Goal: Use online tool/utility: Utilize a website feature to perform a specific function

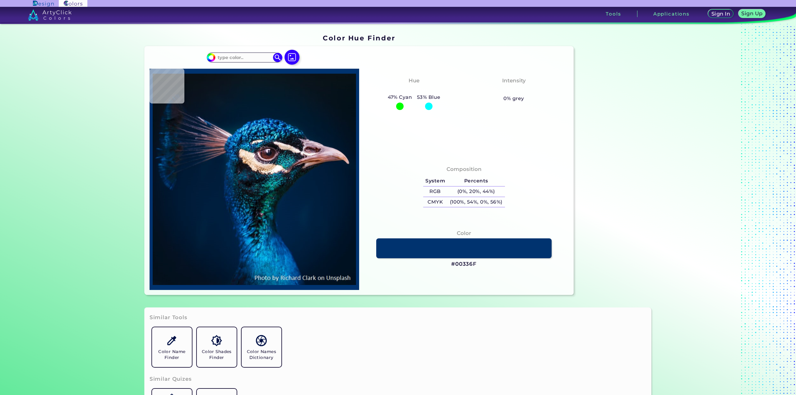
type input "#000000"
type input "#00162d"
type input "#00162D"
type input "#011c3a"
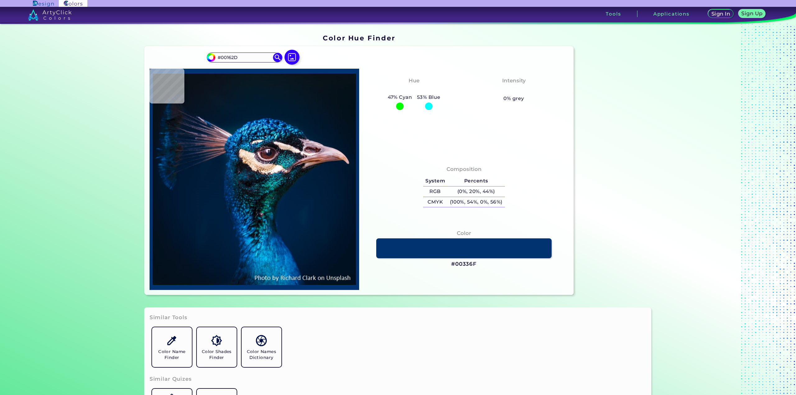
type input "#011C3A"
type input "#001f41"
type input "#001F41"
type input "#00336a"
type input "#00336A"
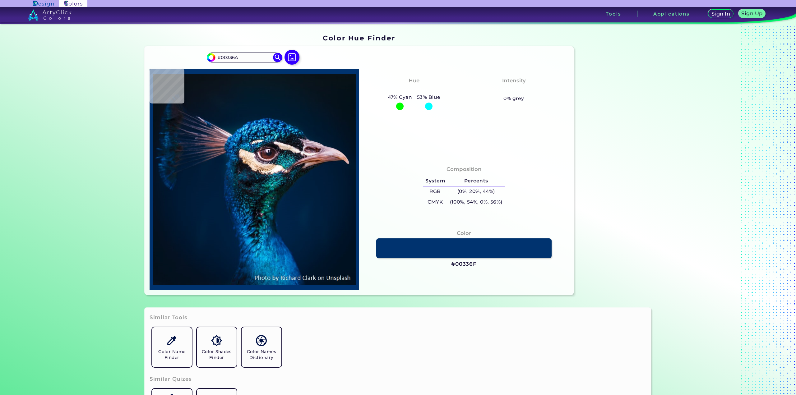
type input "#003e7c"
type input "#003E7C"
type input "#015191"
type input "#000d25"
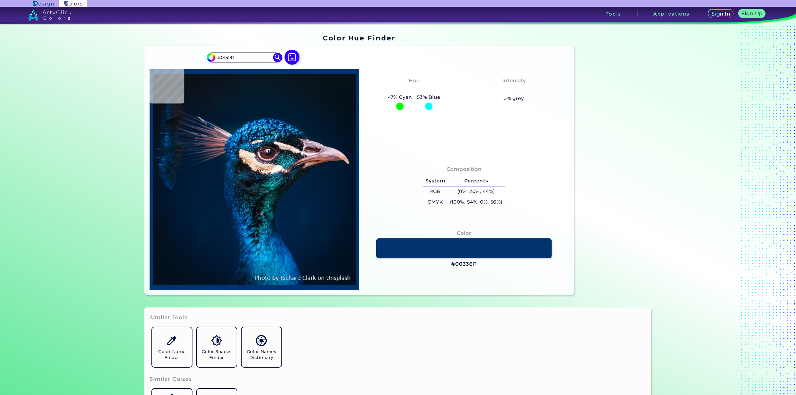
type input "#000D25"
type input "#0d5975"
type input "#0D5975"
type input "#127185"
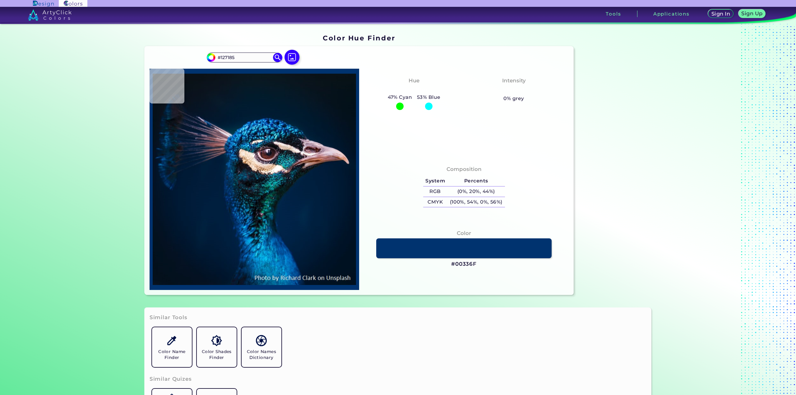
type input "#0f3645"
type input "#0F3645"
type input "#01181e"
type input "#01181E"
type input "#063749"
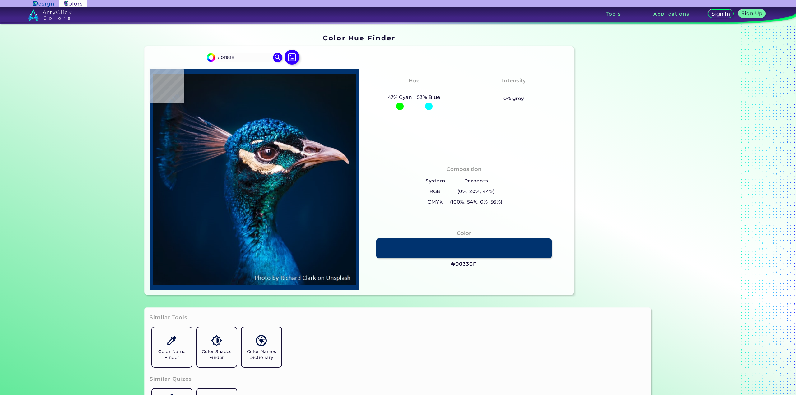
type input "#063749"
type input "#090e1d"
type input "#090E1D"
type input "#003649"
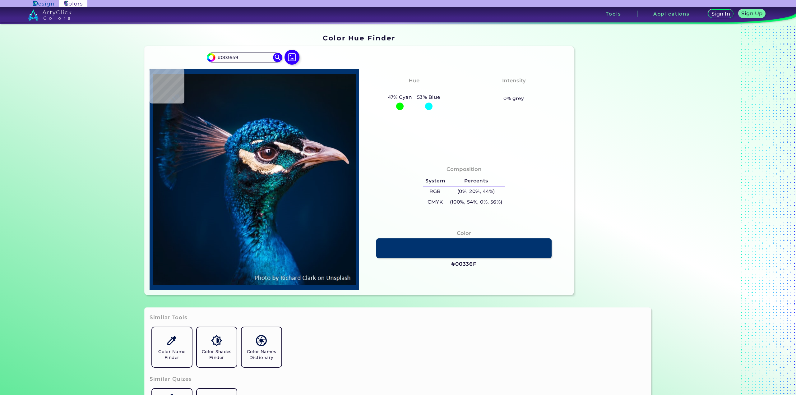
type input "#023652"
type input "#024d7c"
type input "#024D7C"
type input "#044479"
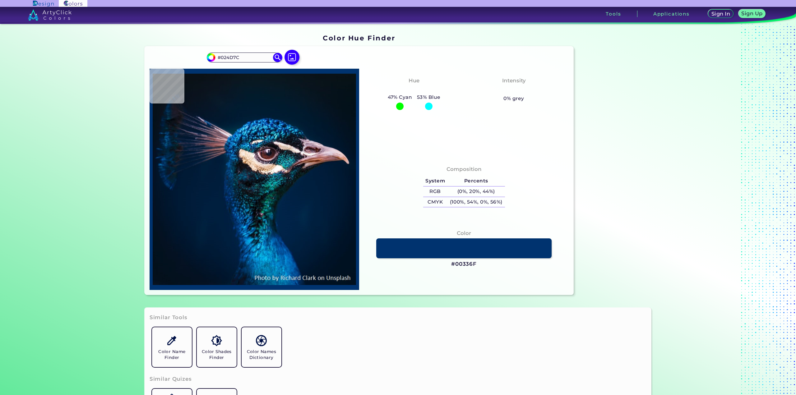
type input "#044479"
type input "#033f6e"
type input "#033F6E"
type input "#002741"
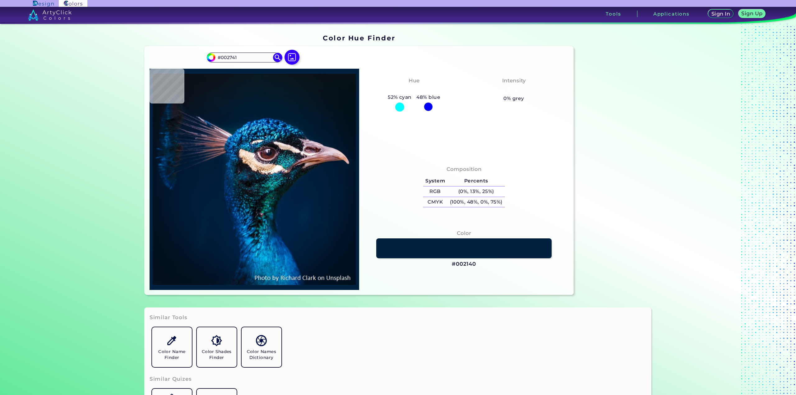
type input "#002140"
type input "#001e3a"
type input "#001E3A"
type input "#011c39"
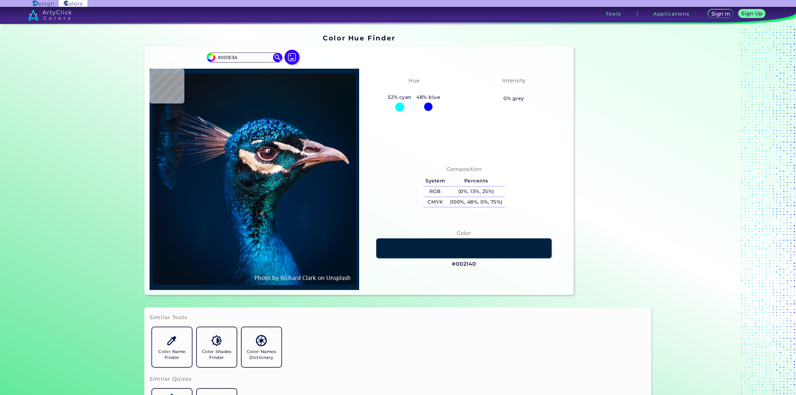
type input "#011C39"
type input "#001d3a"
type input "#001D3A"
type input "#001e36"
type input "#001E36"
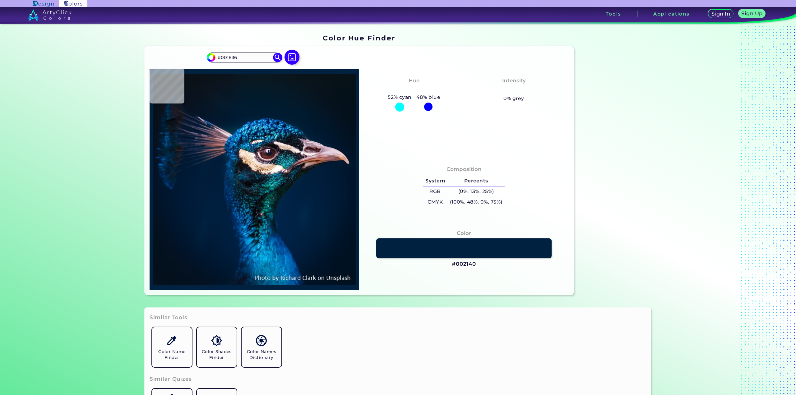
type input "#001d37"
type input "#001D37"
type input "#051a35"
type input "#051A35"
type input "#031d3b"
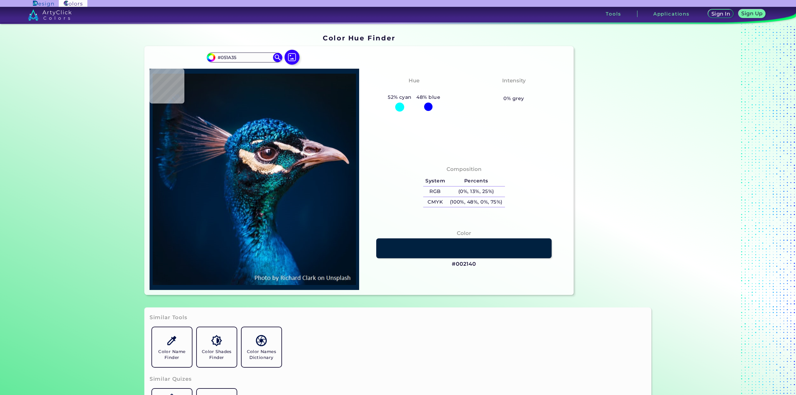
type input "#031D3B"
type input "#001933"
type input "#011830"
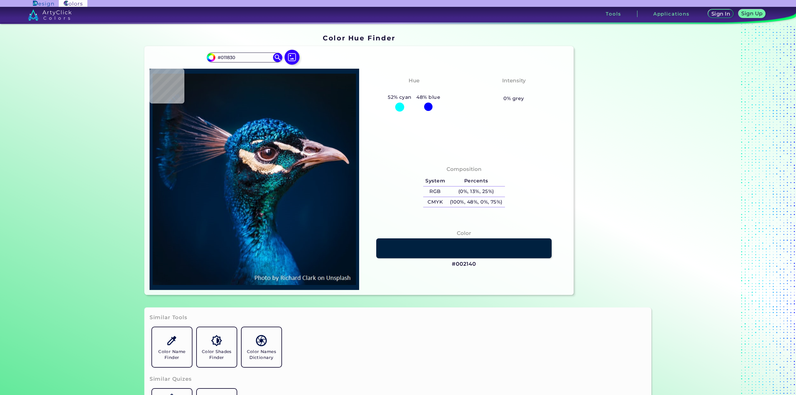
type input "#202632"
type input "#021d35"
type input "#021D35"
type input "#00224c"
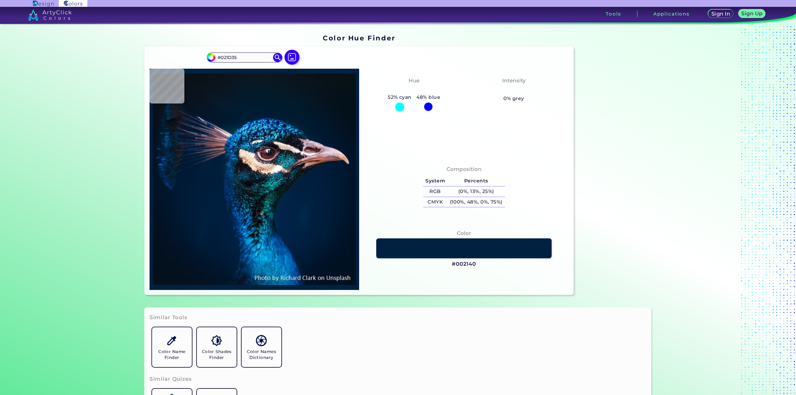
type input "#00224C"
click at [0, 77] on html "Sign In Sign Up My Profile My Details Color Palettes Sign Out Tools Application…" at bounding box center [398, 197] width 796 height 395
type input "#091219"
type input "#0a121d"
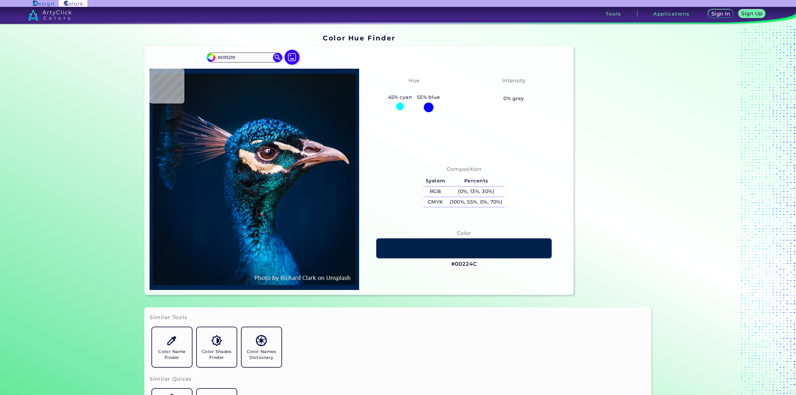
type input "#0A121D"
type input "#0a131e"
type input "#0A131E"
type input "#0b151f"
type input "#0B151F"
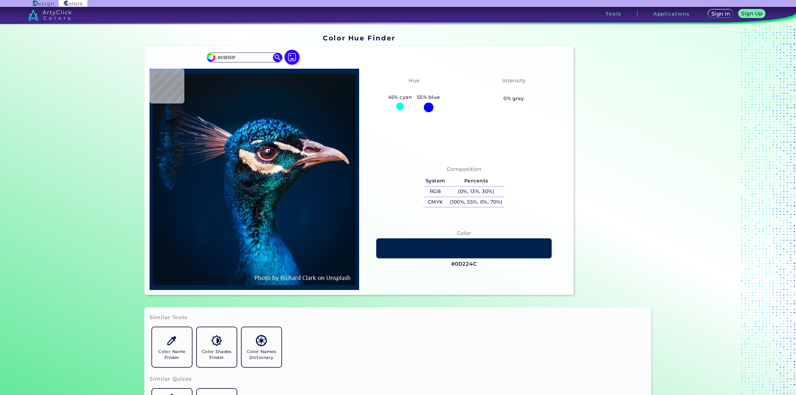
type input "#071721"
type input "#071726"
type input "#061927"
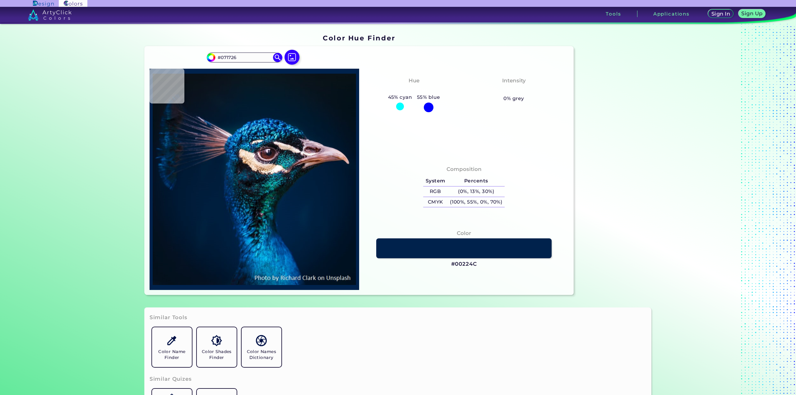
type input "#061927"
type input "#041a28"
type input "#041A28"
type input "#041a27"
type input "#041A27"
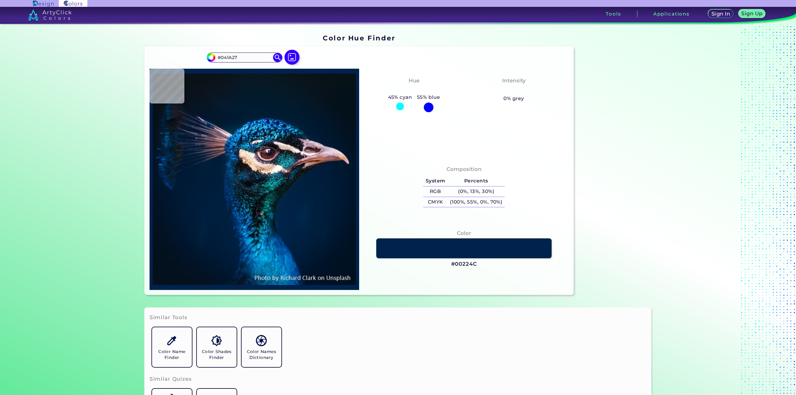
type input "#071a28"
type input "#071A28"
type input "#081a28"
type input "#081A28"
type input "#071925"
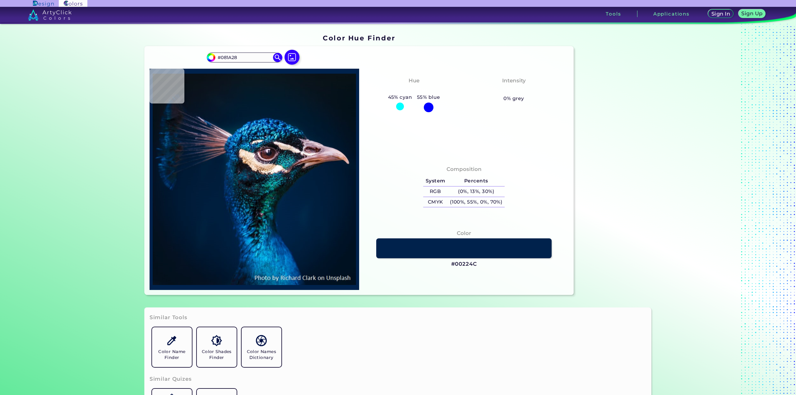
type input "#071925"
type input "#081722"
type input "#08161f"
type input "#08161F"
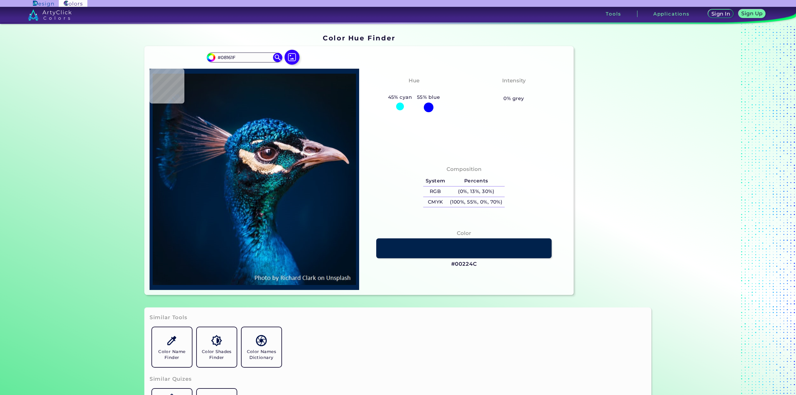
type input "#09161f"
type input "#09161F"
type input "#09151e"
type input "#09151E"
type input "#0b141d"
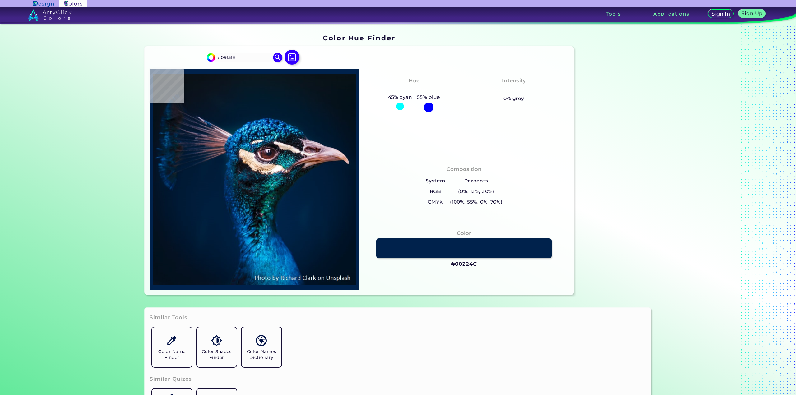
type input "#0B141D"
type input "#09131c"
type input "#09131C"
type input "#0a151b"
type input "#0A151B"
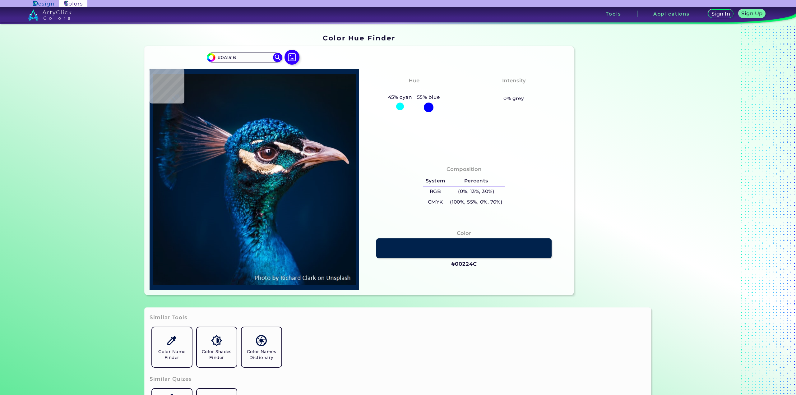
type input "#09131a"
type input "#09131A"
type input "#09131c"
type input "#09131C"
type input "#081317"
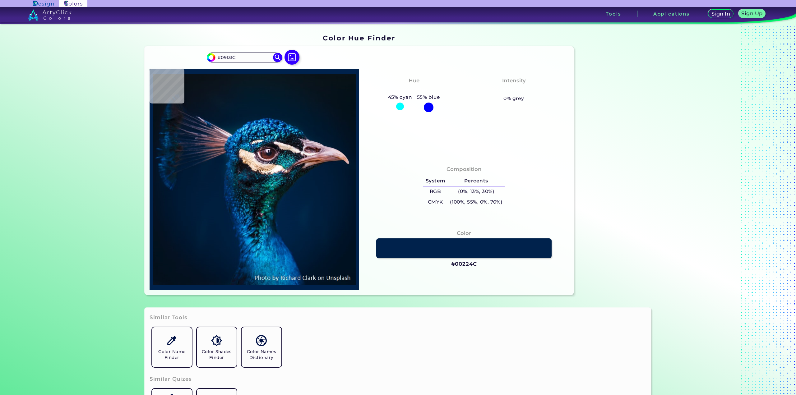
type input "#081317"
type input "#081217"
type input "#091217"
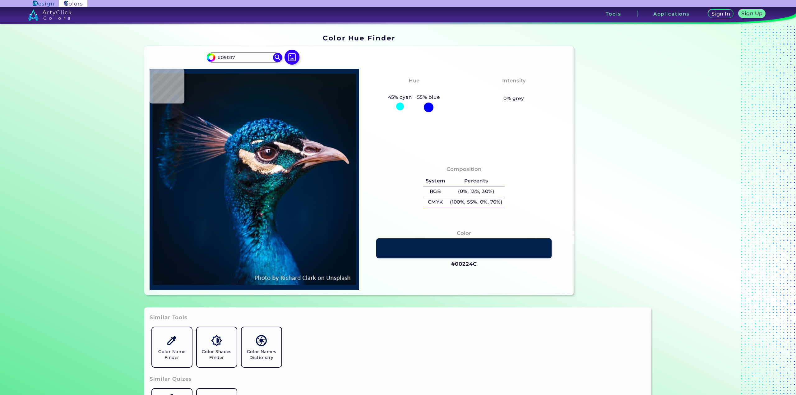
type input "#0a1117"
type input "#0A1117"
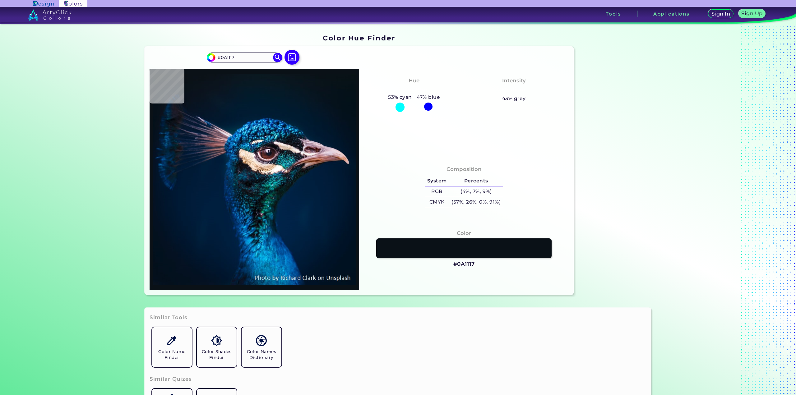
type input "#000000"
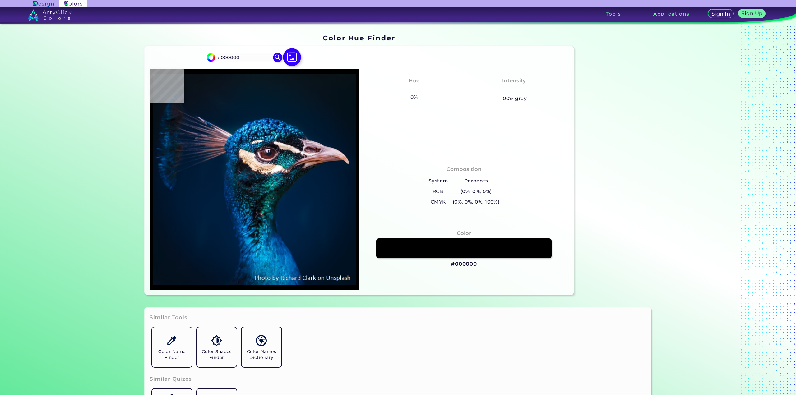
click at [289, 55] on img at bounding box center [292, 57] width 18 height 18
click at [0, 0] on input "file" at bounding box center [0, 0] width 0 height 0
type input "#0a141d"
type input "#0A141D"
type input "#051623"
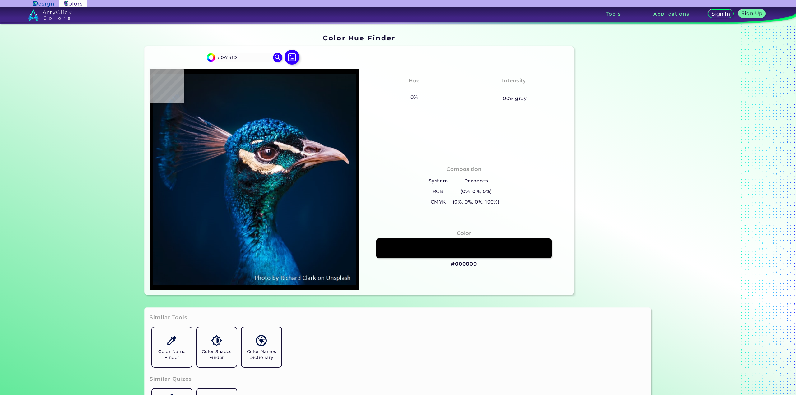
type input "#051623"
type input "#00192d"
type input "#00192D"
type input "#001e34"
type input "#001E34"
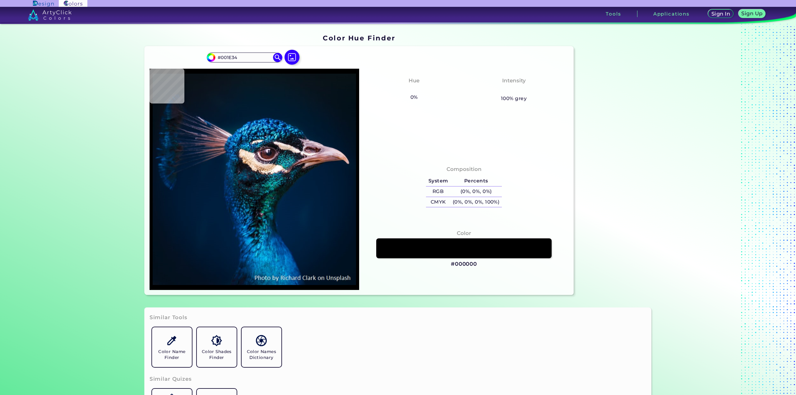
type input "#0e0f1b"
type input "#0E0F1B"
type input "#033948"
type input "#081d24"
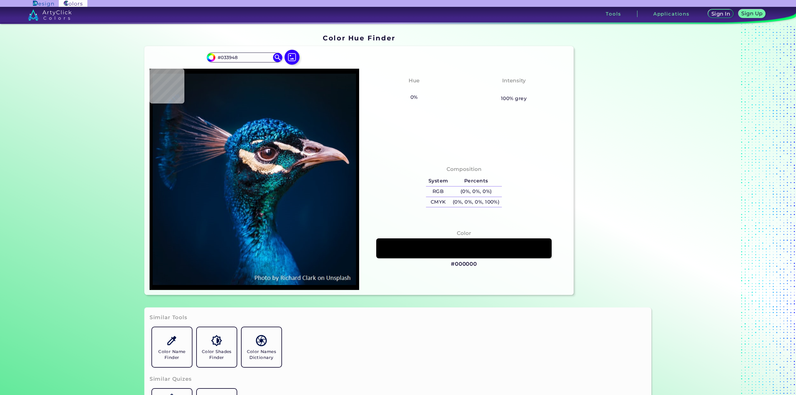
type input "#081D24"
type input "#032038"
type input "#002247"
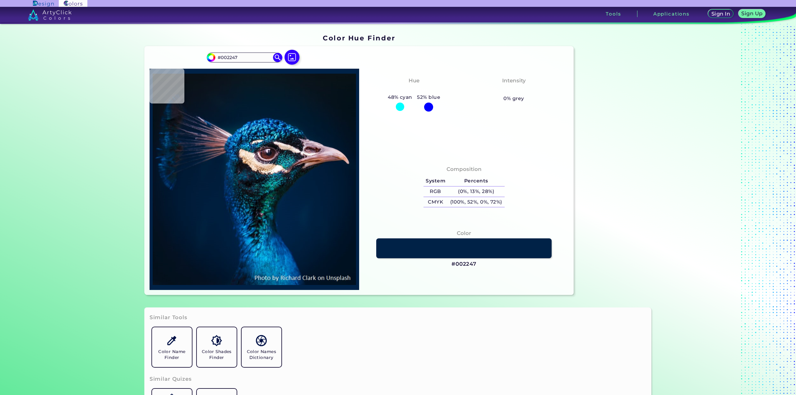
type input "#012348"
type input "#002145"
type input "#032660"
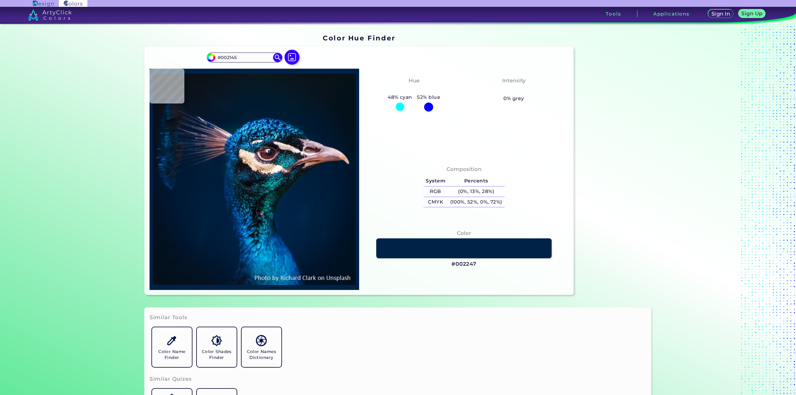
type input "#032660"
type input "#004587"
type input "#003f85"
type input "#003F85"
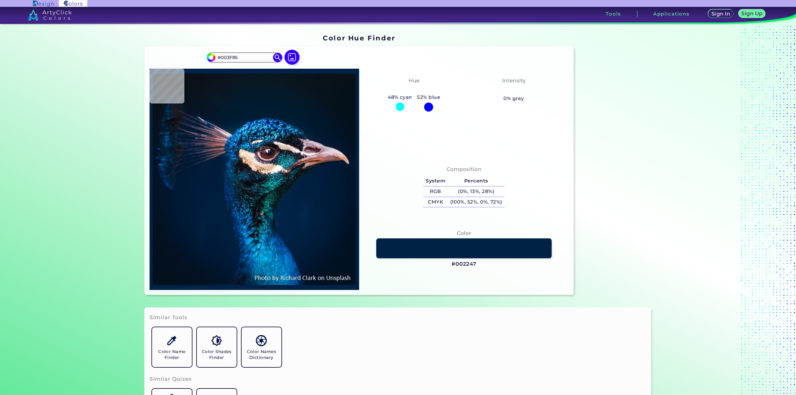
type input "#b5d8e6"
type input "#B5D8E6"
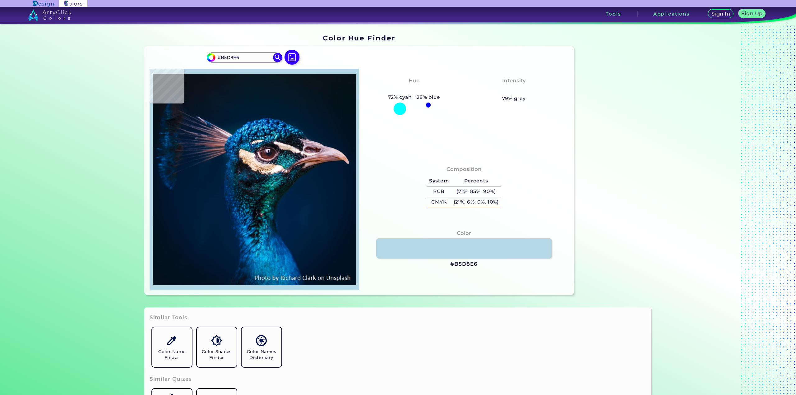
type input "#03111c"
type input "#03111C"
type input "#051320"
type input "#051524"
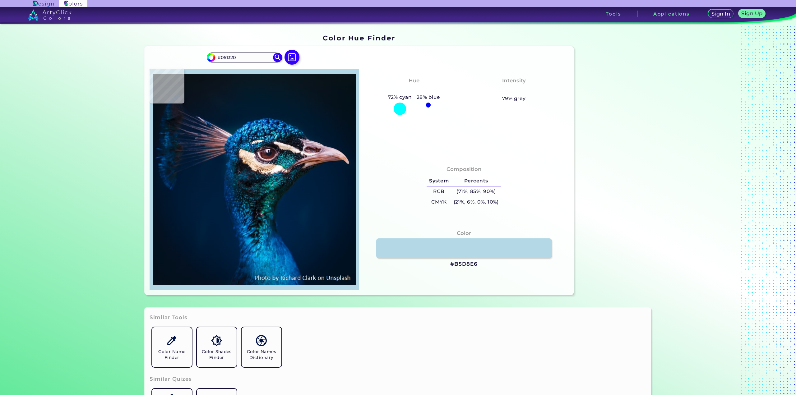
type input "#051524"
type input "#051625"
type input "#051827"
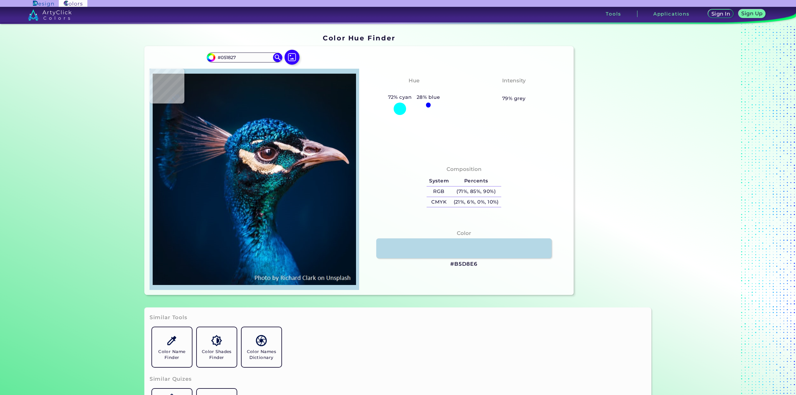
type input "#041a28"
type input "#041A28"
type input "#051827"
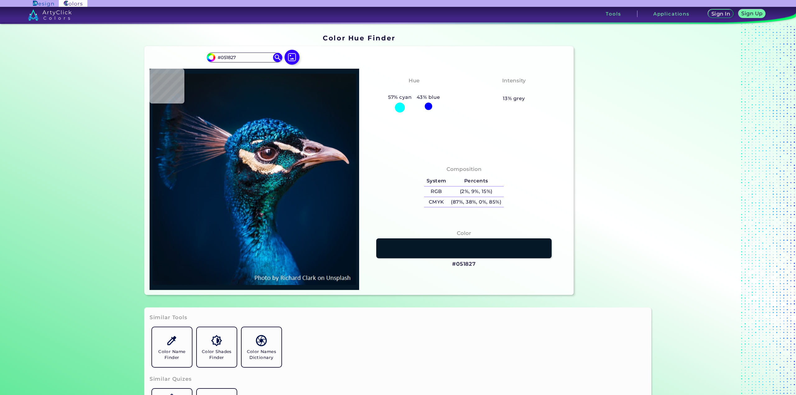
type input "#041a28"
type input "#041A28"
type input "#061927"
type input "#041a27"
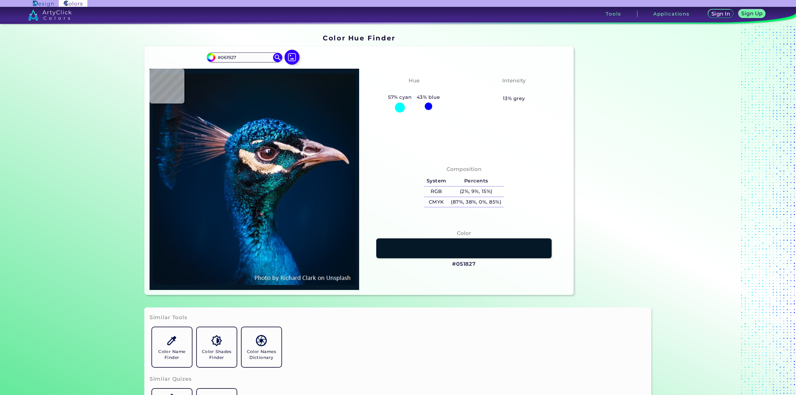
type input "#041A27"
type input "#071927"
type input "#071925"
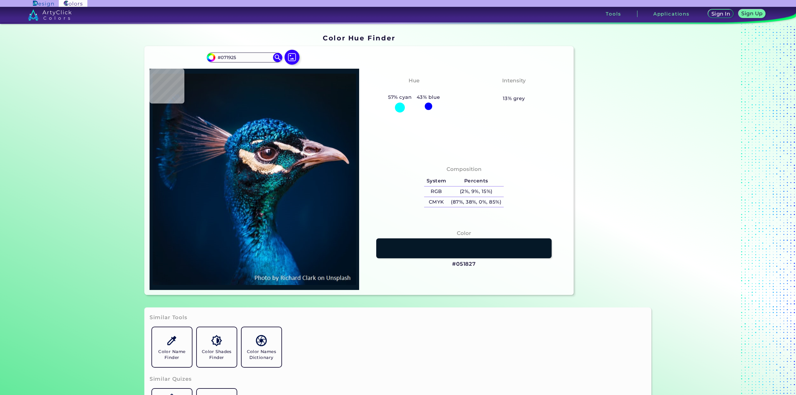
type input "#071923"
type input "#081923"
type input "#0a1823"
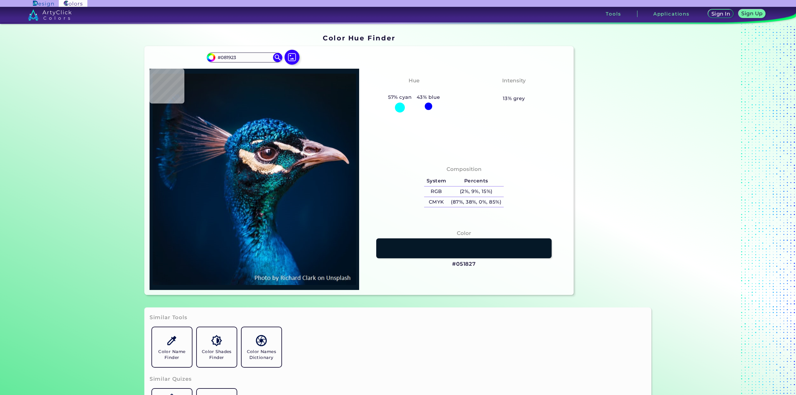
type input "#0A1823"
type input "#091722"
type input "#0b1723"
type input "#0B1723"
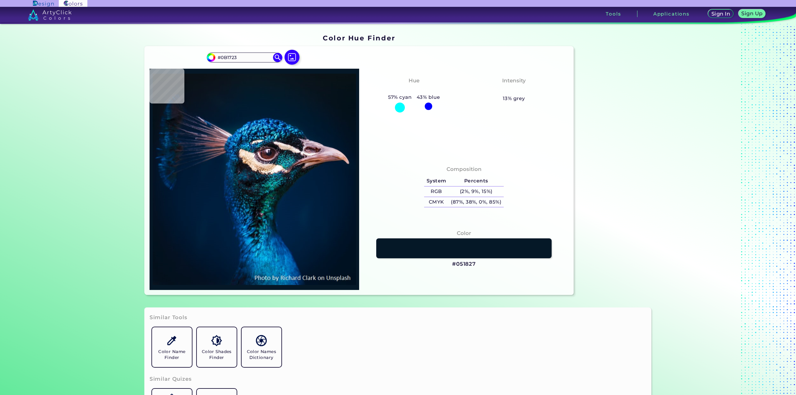
type input "#0a1720"
type input "#0A1720"
type input "#0a171f"
type input "#0A171F"
type input "#0b161f"
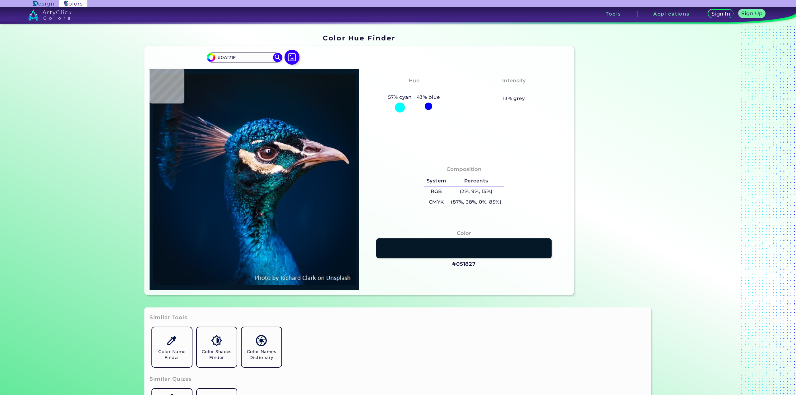
type input "#0B161F"
type input "#000000"
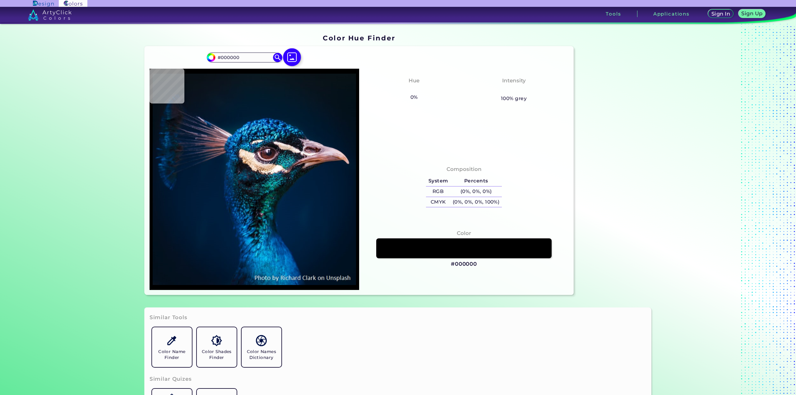
click at [292, 55] on img at bounding box center [292, 57] width 18 height 18
click at [0, 0] on input "file" at bounding box center [0, 0] width 0 height 0
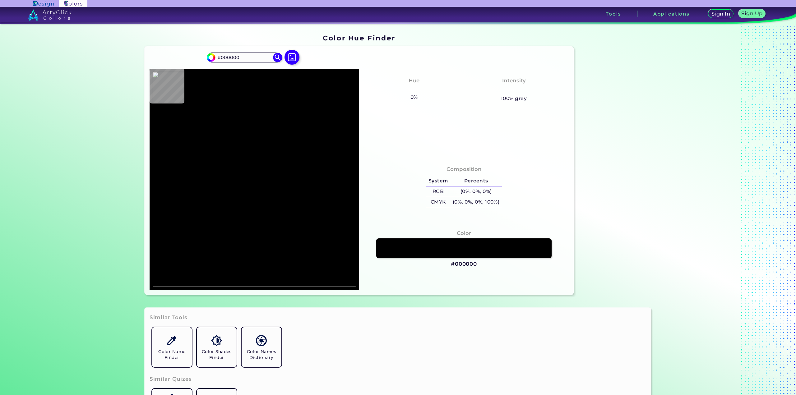
type input "#efe0d3"
type input "#EFE0D3"
type input "#ecded0"
type input "#ECDED0"
type input "#eeded1"
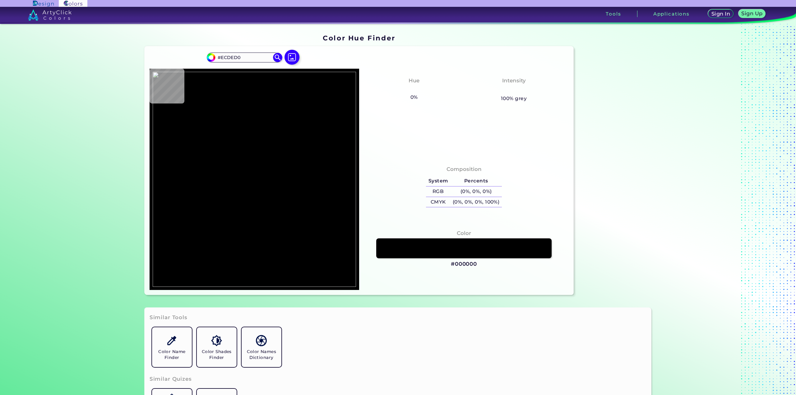
type input "#EEDED1"
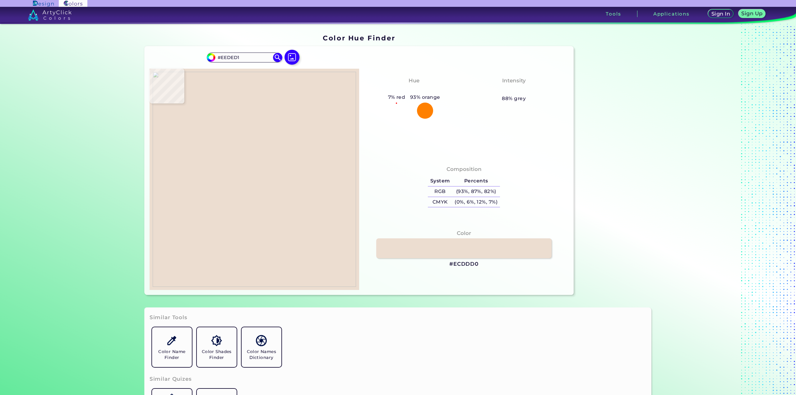
type input "#ecddd0"
type input "#ECDDD0"
type input "#ecded0"
type input "#ECDED0"
click at [187, 140] on img at bounding box center [254, 179] width 203 height 215
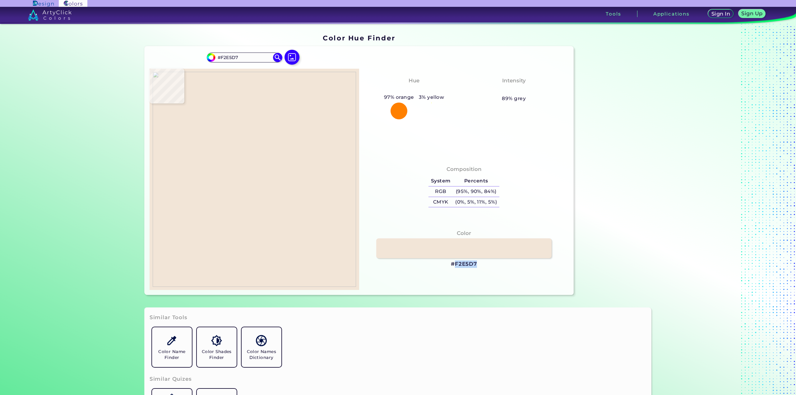
drag, startPoint x: 474, startPoint y: 263, endPoint x: 453, endPoint y: 262, distance: 20.8
click at [453, 262] on h3 "#F2E5D7" at bounding box center [464, 263] width 26 height 7
copy h3 "F2E5D7"
drag, startPoint x: 476, startPoint y: 264, endPoint x: 455, endPoint y: 265, distance: 21.5
click at [455, 265] on div "Color #F2E5D7" at bounding box center [464, 248] width 200 height 45
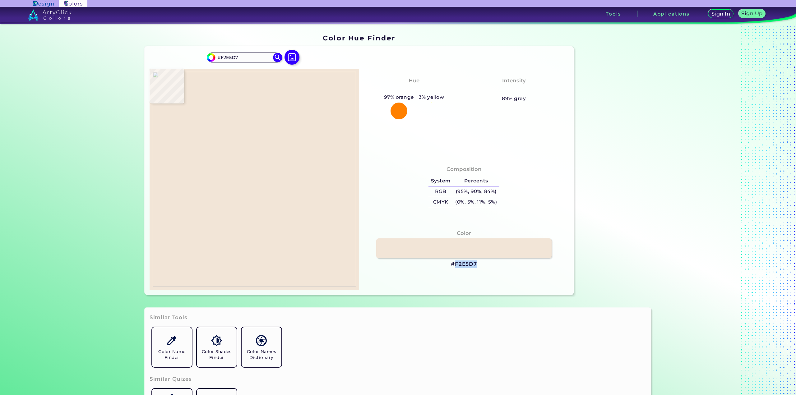
copy h3 "F2E5D7"
